Goal: Check status: Check status

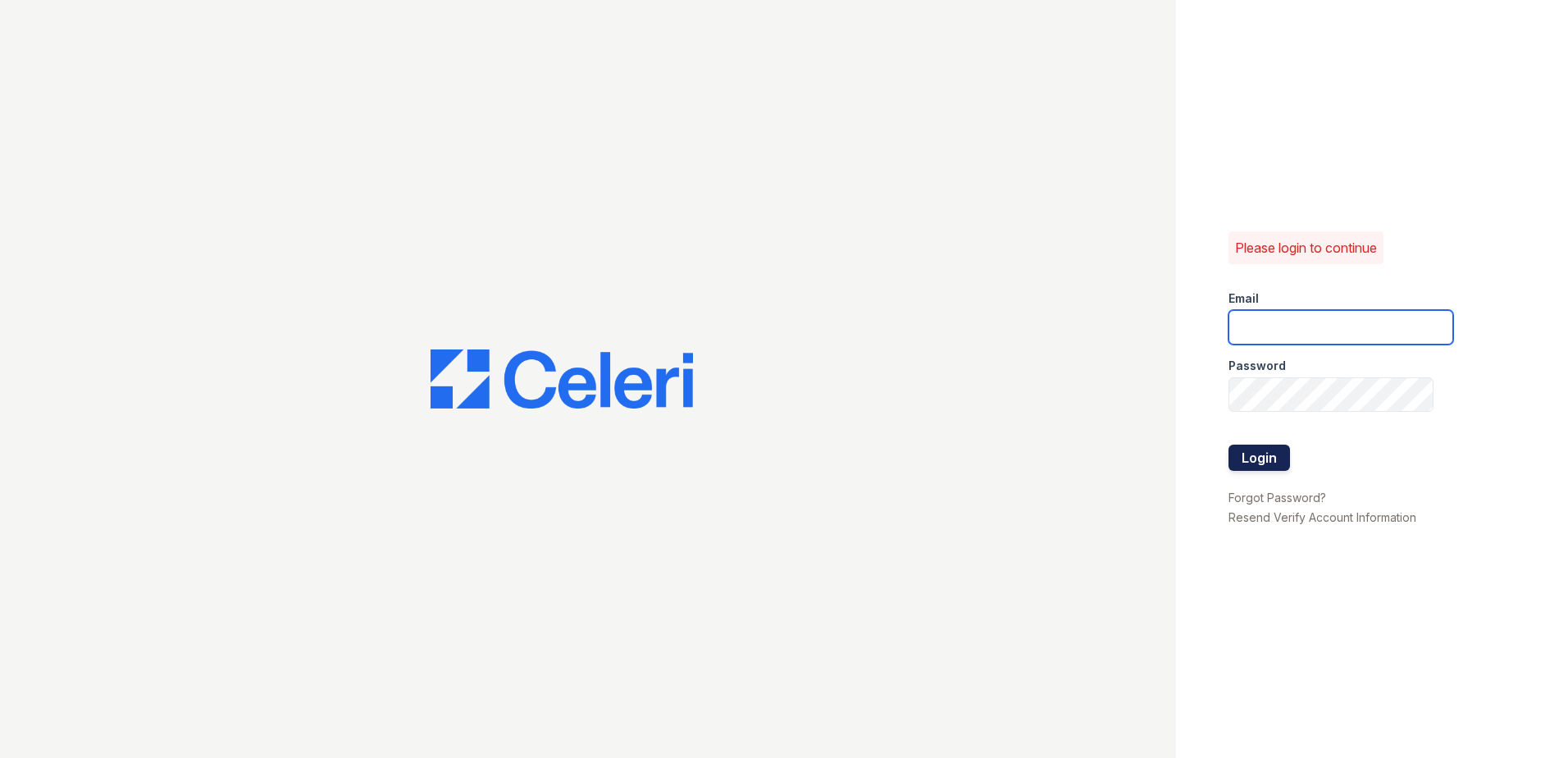
type input "thesocialonhovey@trinity-pm.com"
click at [1246, 450] on button "Login" at bounding box center [1258, 457] width 61 height 26
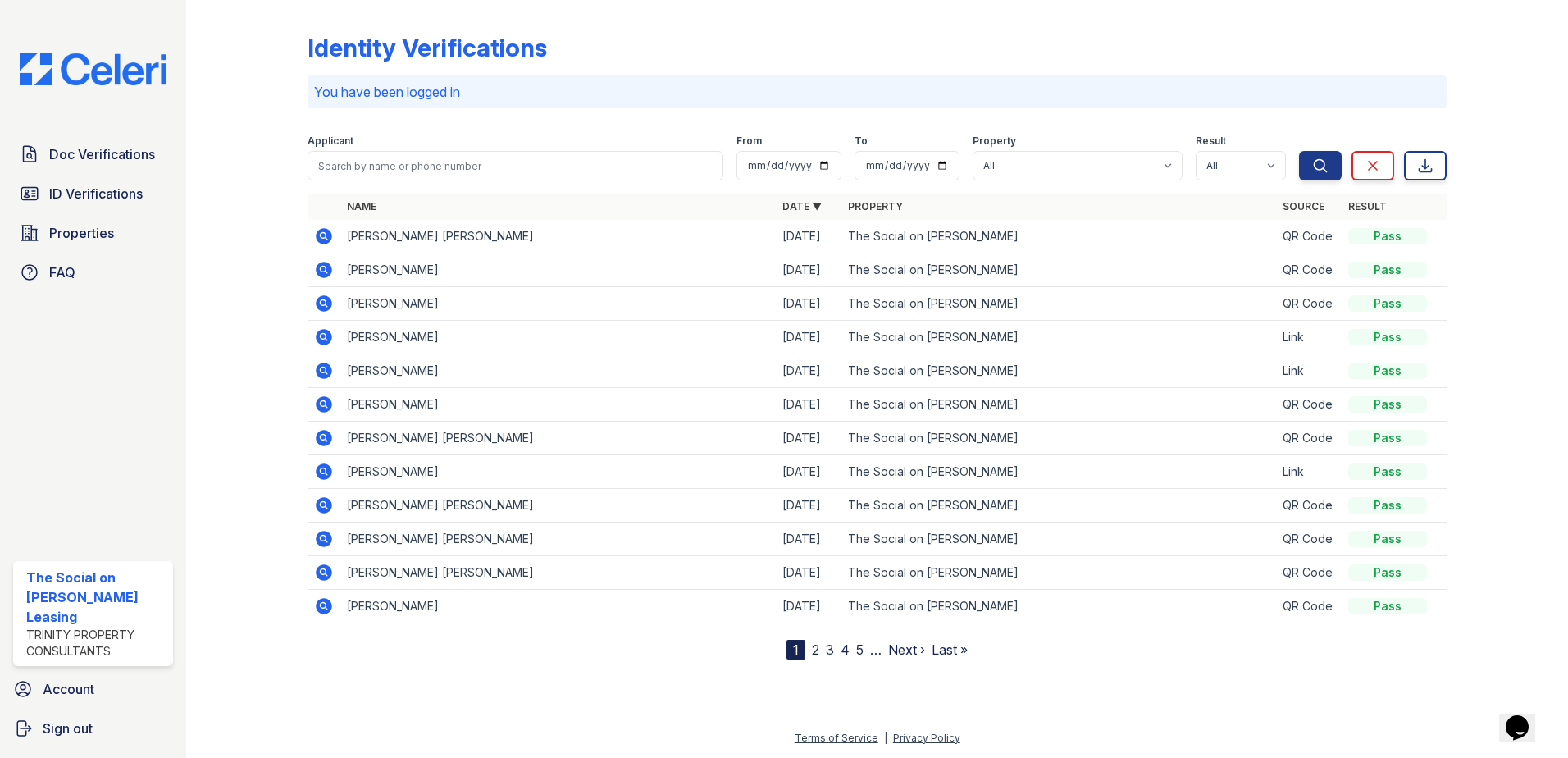
click at [432, 225] on td "[PERSON_NAME] [PERSON_NAME]" at bounding box center [558, 237] width 435 height 34
click at [325, 232] on icon at bounding box center [324, 236] width 17 height 17
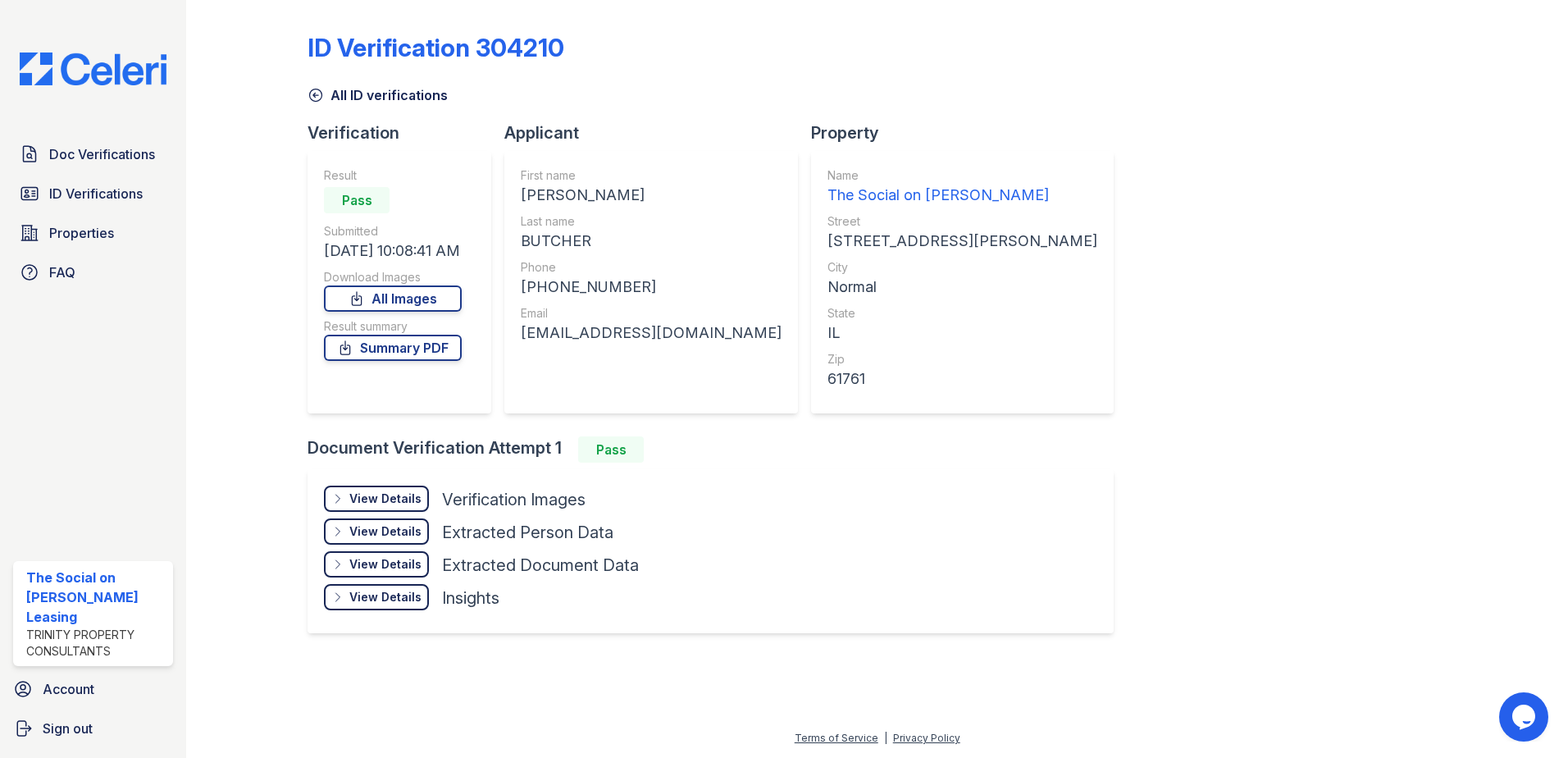
click at [1022, 187] on div "ID Verification 304210 All ID verifications Verification Result Pass Submitted …" at bounding box center [877, 332] width 1139 height 650
